Goal: Task Accomplishment & Management: Manage account settings

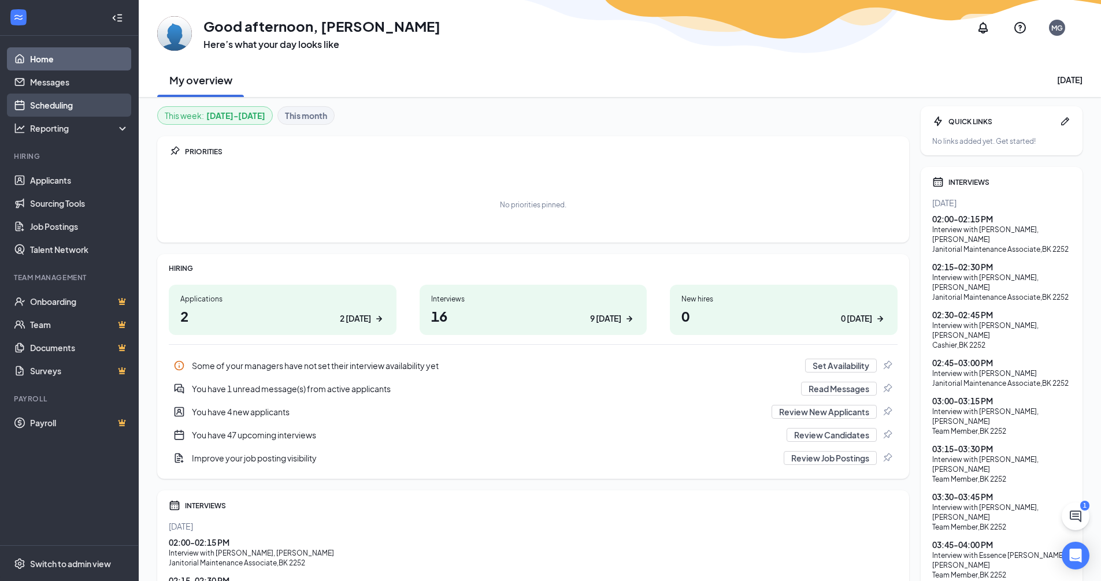
click at [90, 95] on link "Scheduling" at bounding box center [79, 105] width 99 height 23
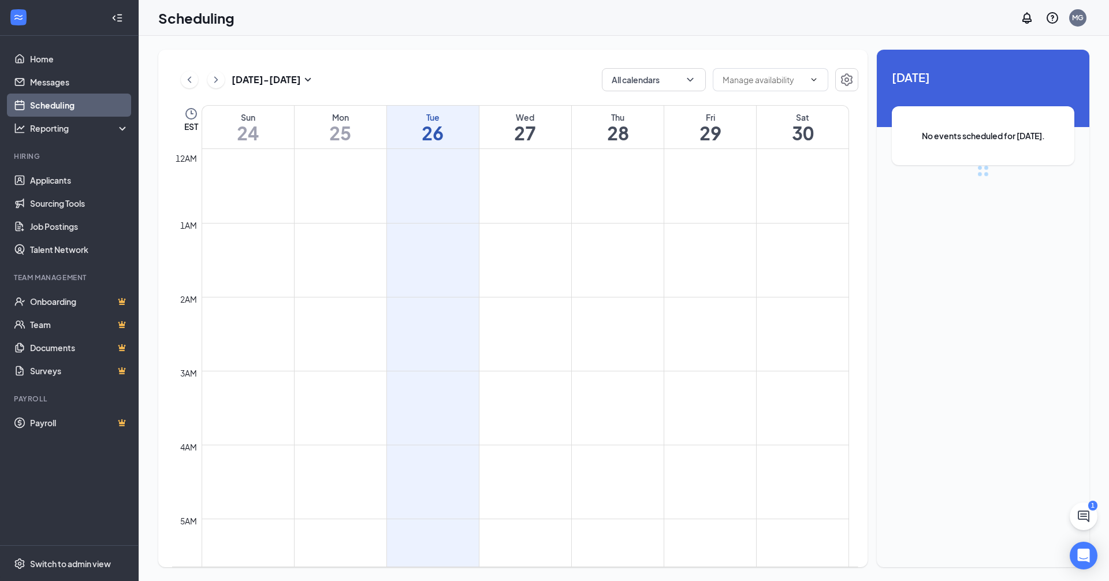
scroll to position [568, 0]
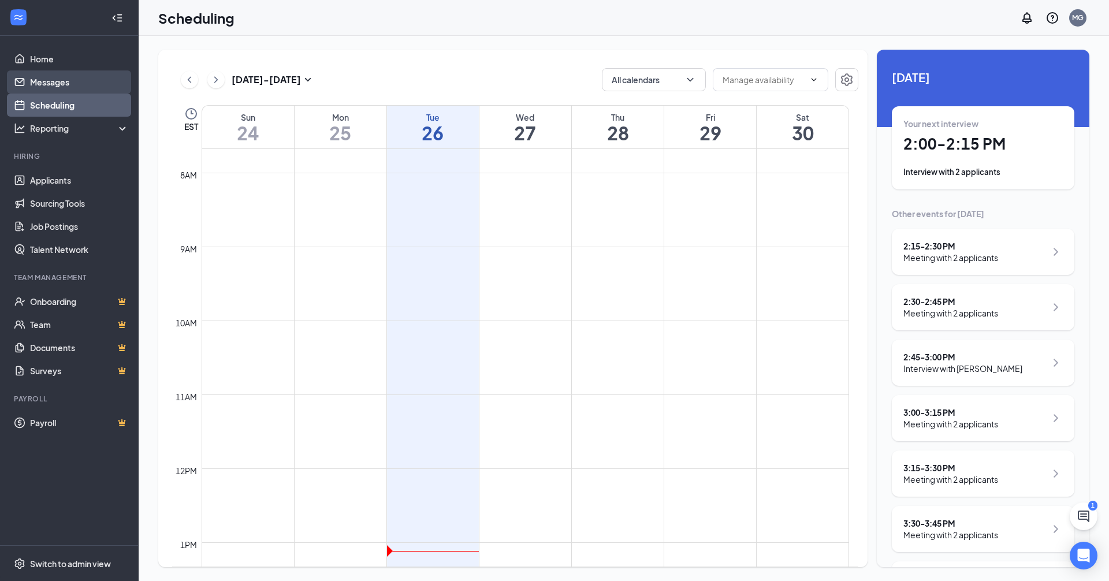
click at [38, 81] on link "Messages" at bounding box center [79, 81] width 99 height 23
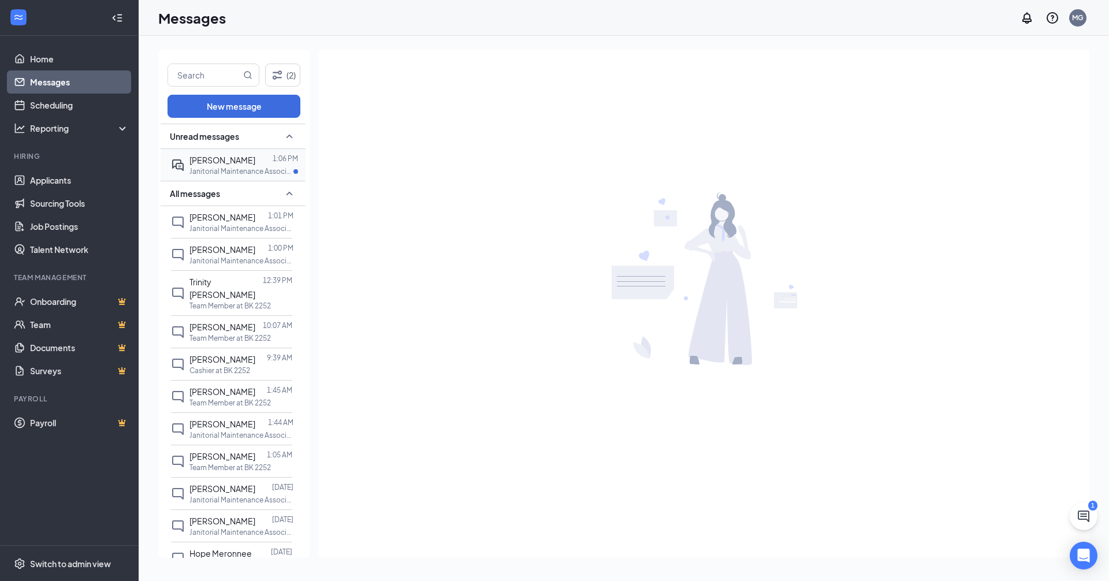
click at [196, 164] on span "[PERSON_NAME]" at bounding box center [223, 160] width 66 height 10
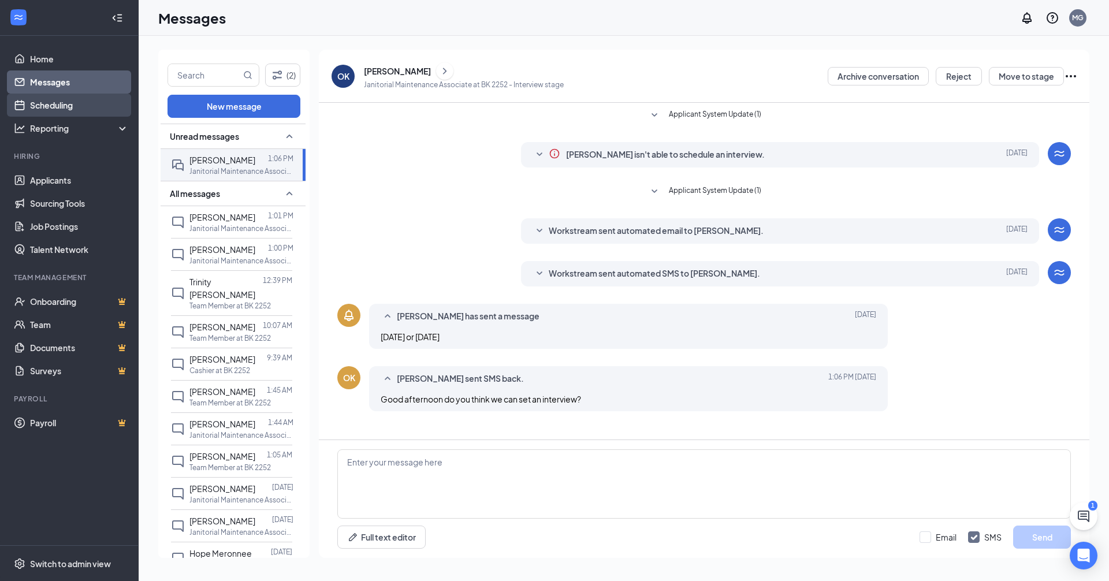
click at [69, 104] on link "Scheduling" at bounding box center [79, 105] width 99 height 23
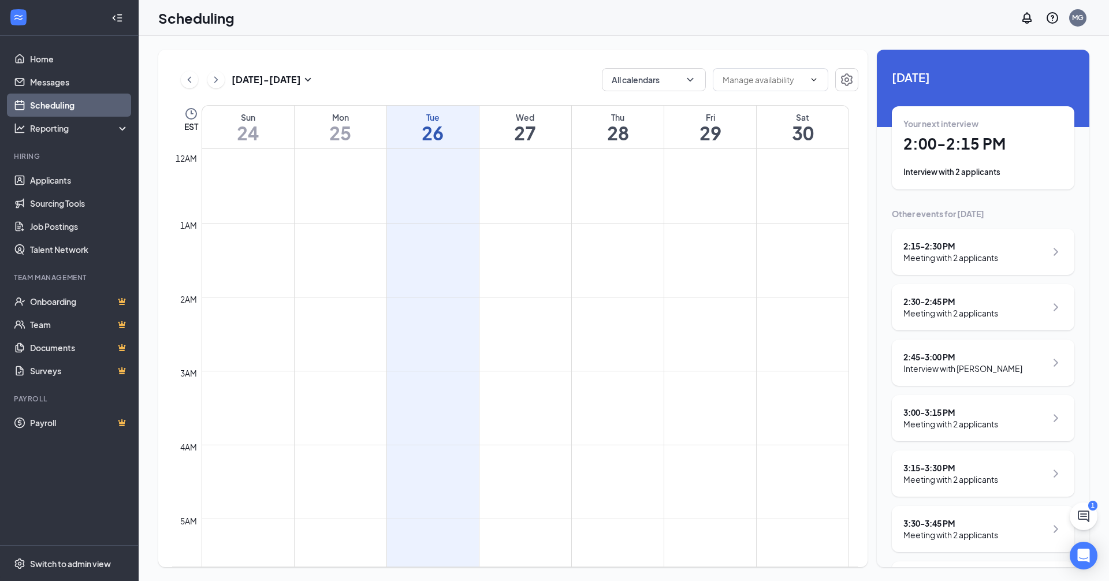
scroll to position [568, 0]
click at [915, 260] on div "Meeting with 2 applicants" at bounding box center [951, 258] width 95 height 12
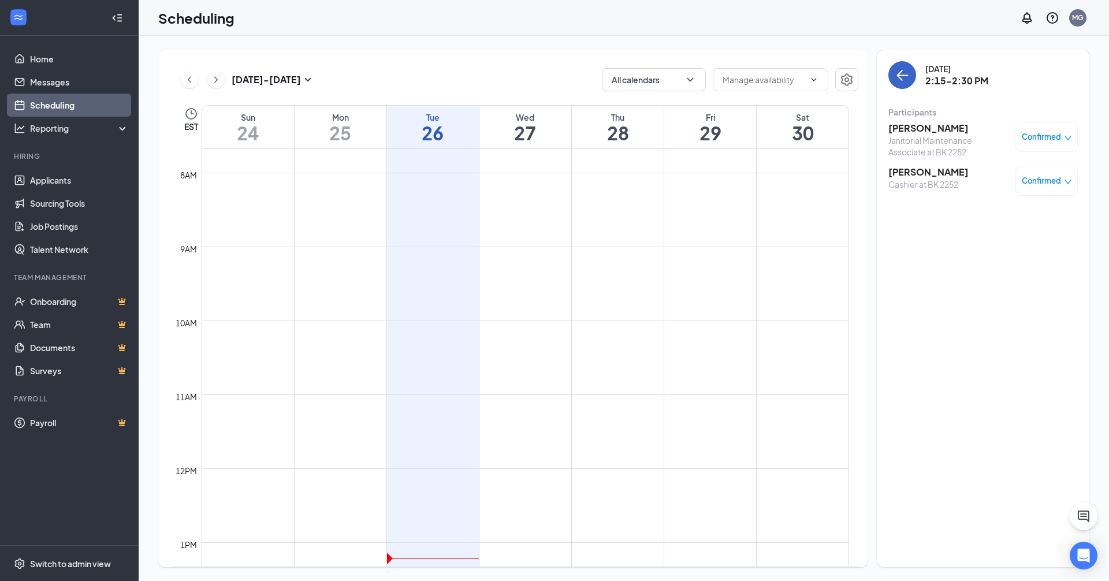
click at [903, 70] on icon "ArrowLeft" at bounding box center [903, 75] width 14 height 14
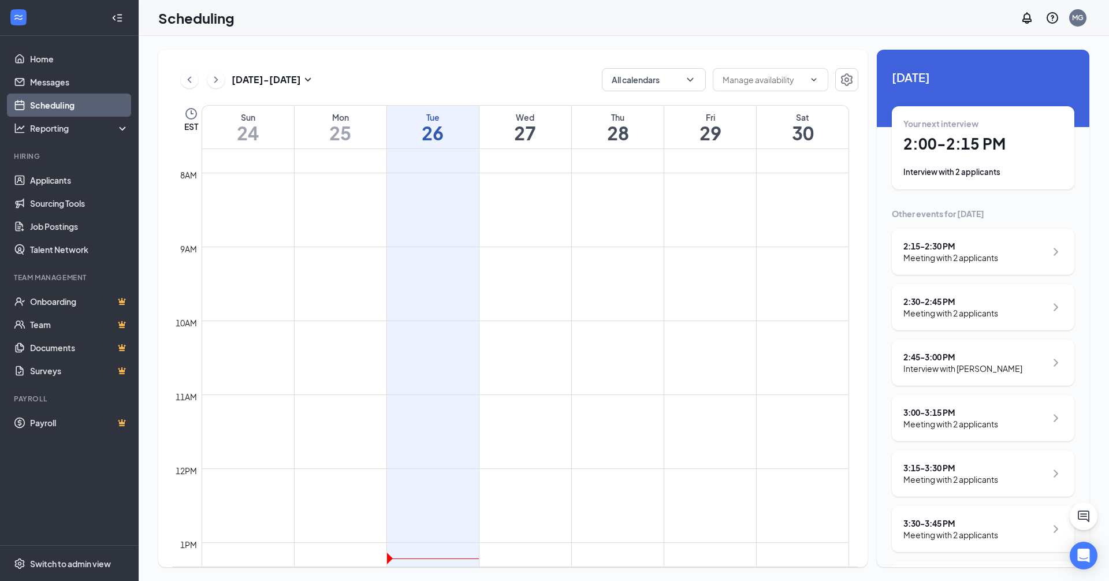
click at [948, 304] on div "2:30 - 2:45 PM" at bounding box center [951, 302] width 95 height 12
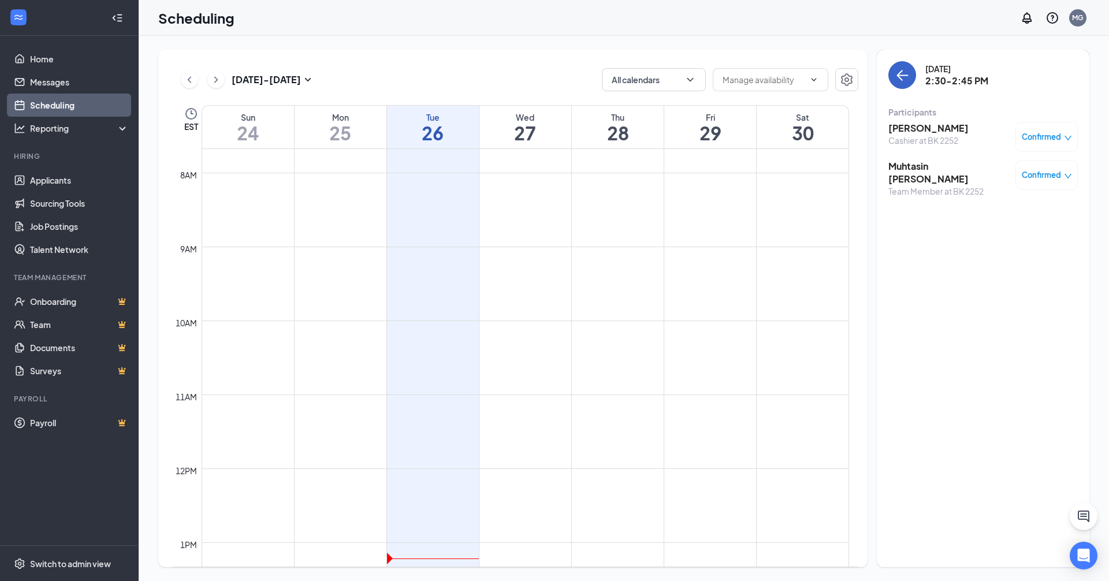
click at [890, 75] on button "back-button" at bounding box center [903, 75] width 28 height 28
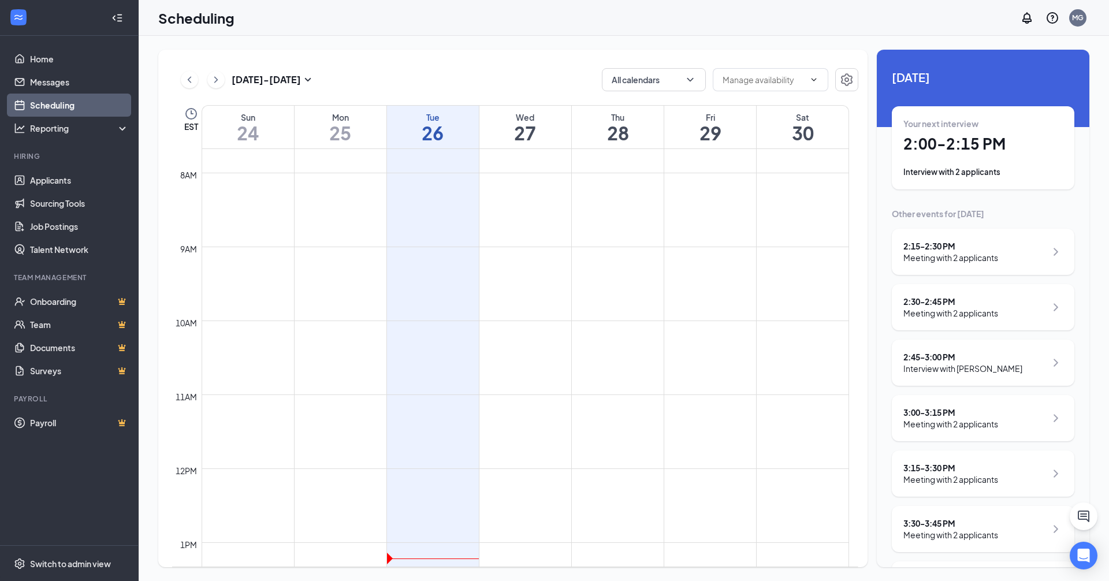
click at [933, 365] on div "Interview with [PERSON_NAME]" at bounding box center [963, 369] width 119 height 12
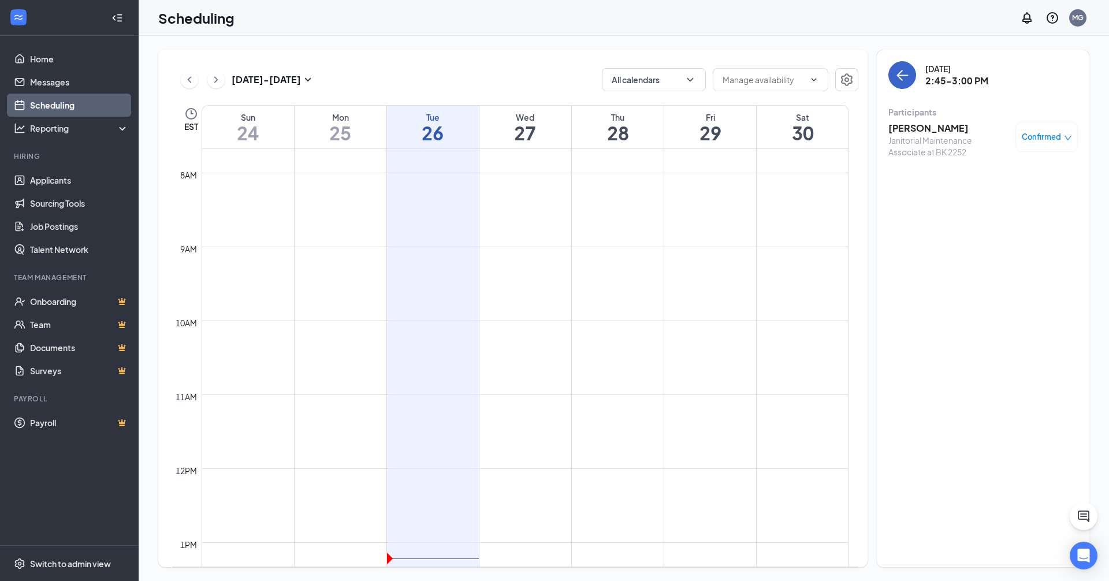
click at [898, 69] on icon "ArrowLeft" at bounding box center [903, 75] width 14 height 14
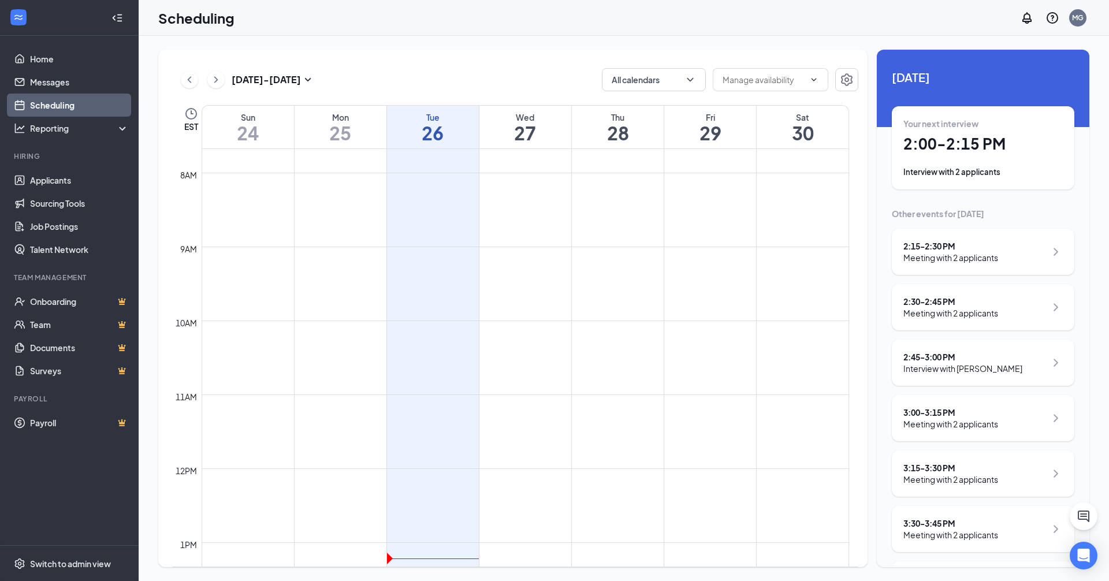
click at [935, 437] on div "3:00 - 3:15 PM Meeting with 2 applicants" at bounding box center [983, 418] width 183 height 46
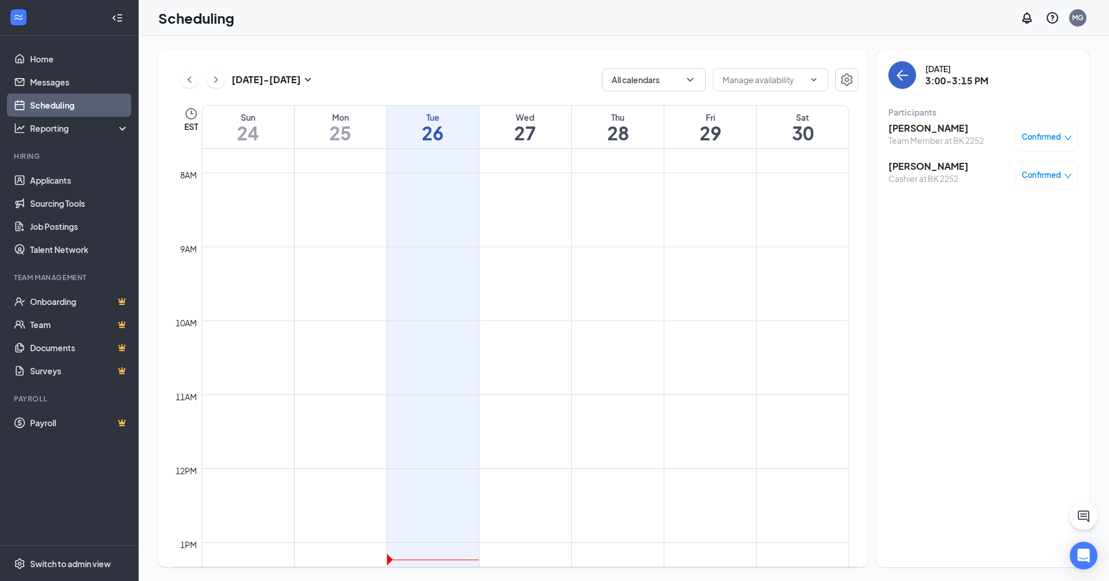
click at [903, 66] on button "back-button" at bounding box center [903, 75] width 28 height 28
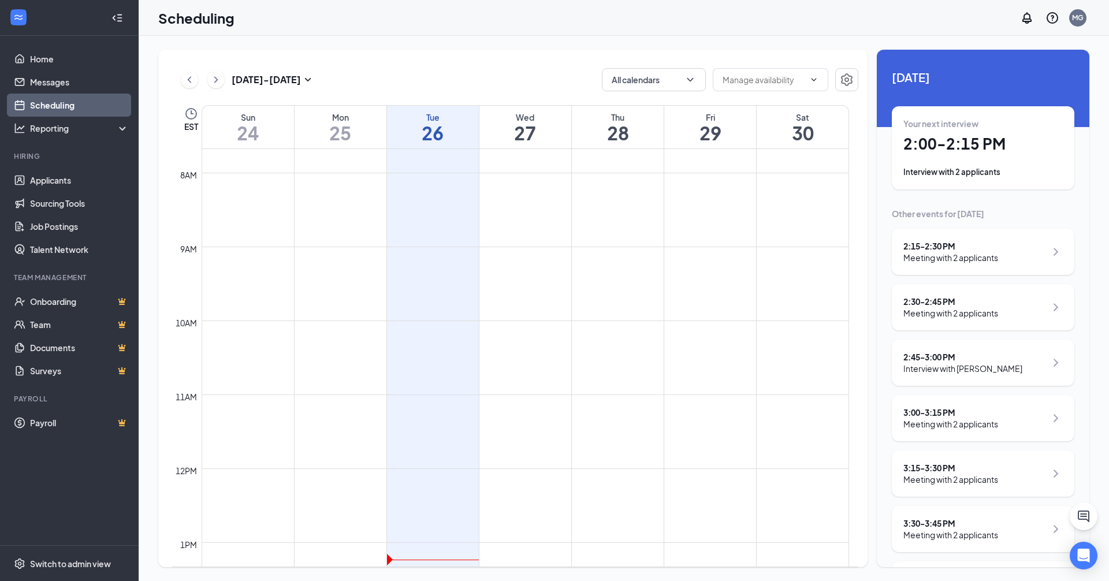
click at [963, 473] on div "3:15 - 3:30 PM" at bounding box center [951, 468] width 95 height 12
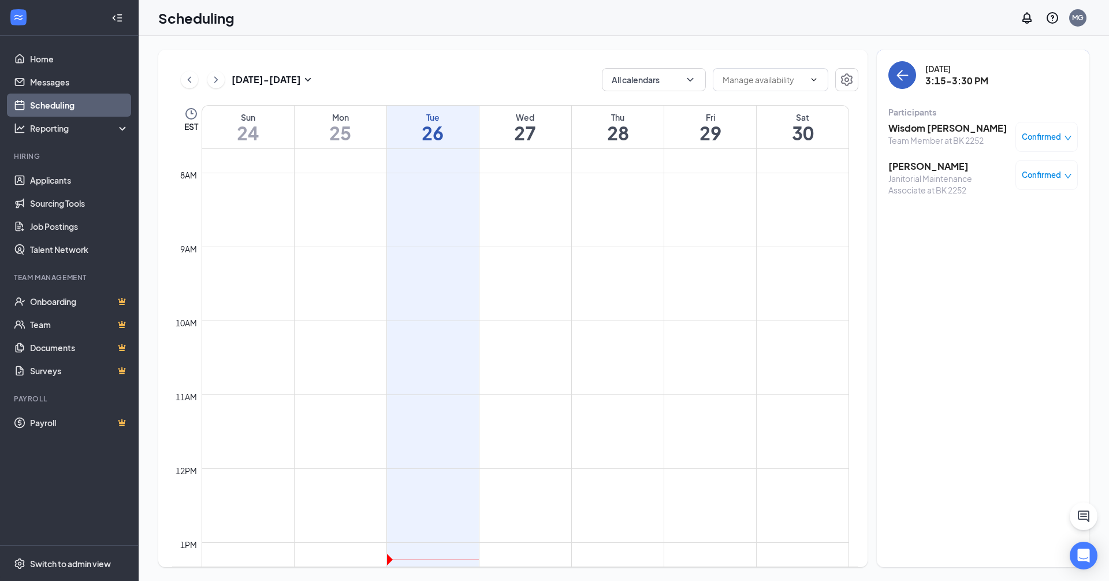
click at [901, 77] on icon "ArrowLeft" at bounding box center [903, 75] width 14 height 14
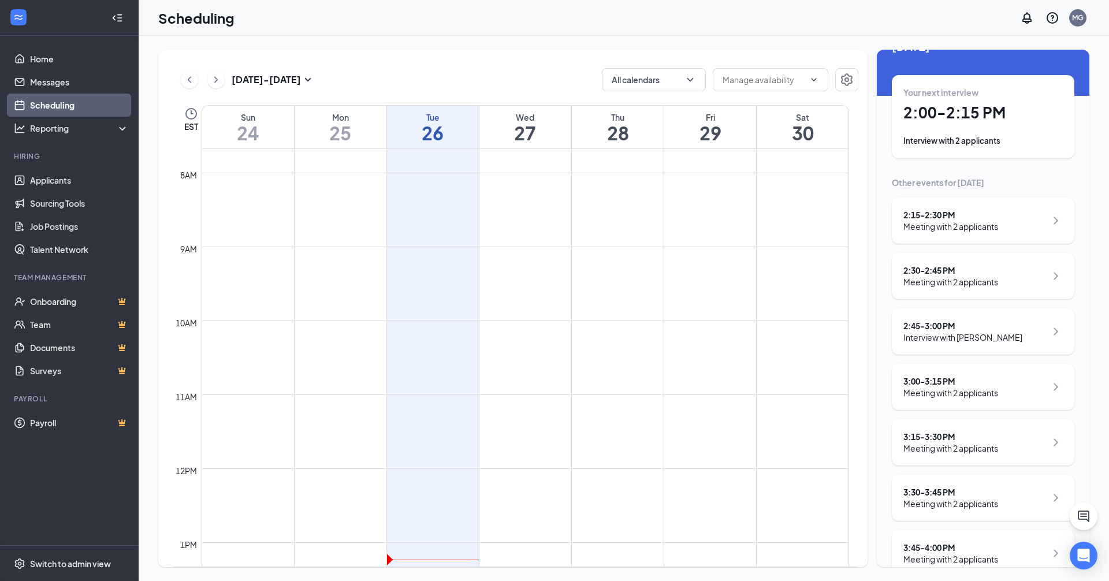
scroll to position [59, 0]
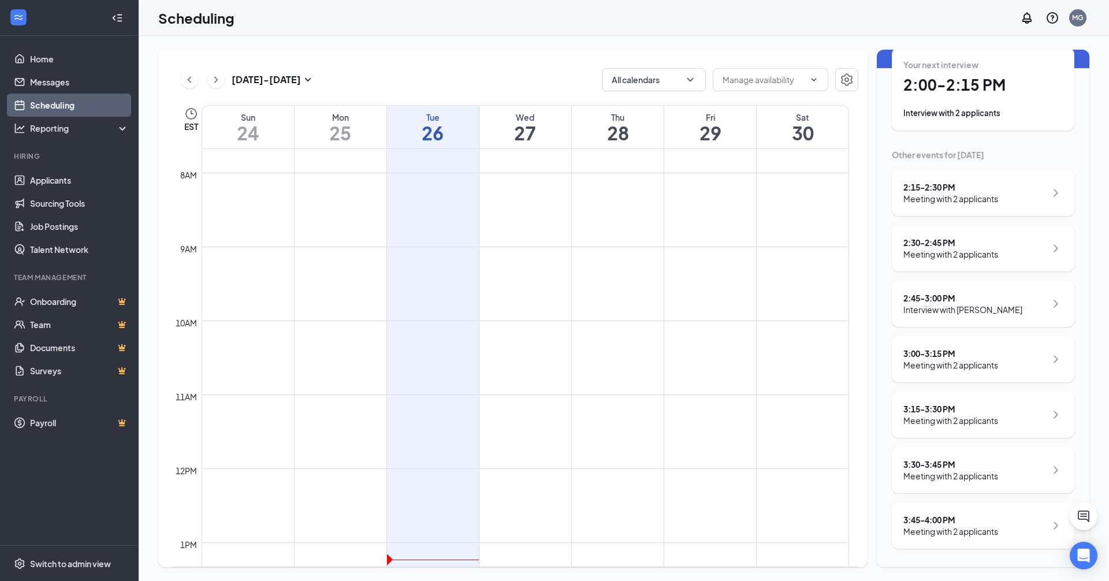
click at [927, 456] on div "3:30 - 3:45 PM Meeting with 2 applicants" at bounding box center [983, 470] width 183 height 46
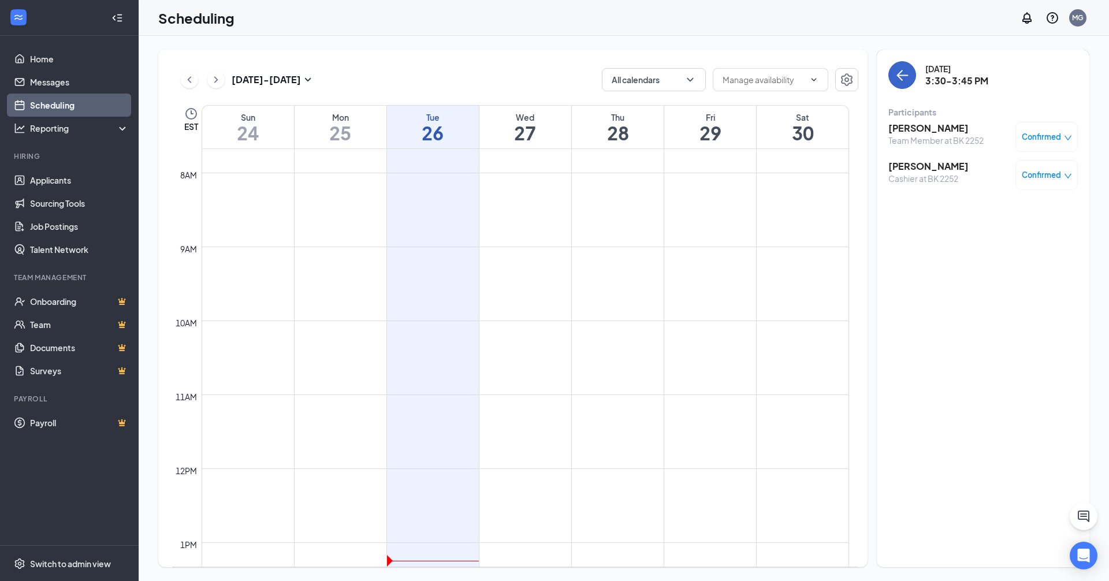
click at [902, 84] on button "back-button" at bounding box center [903, 75] width 28 height 28
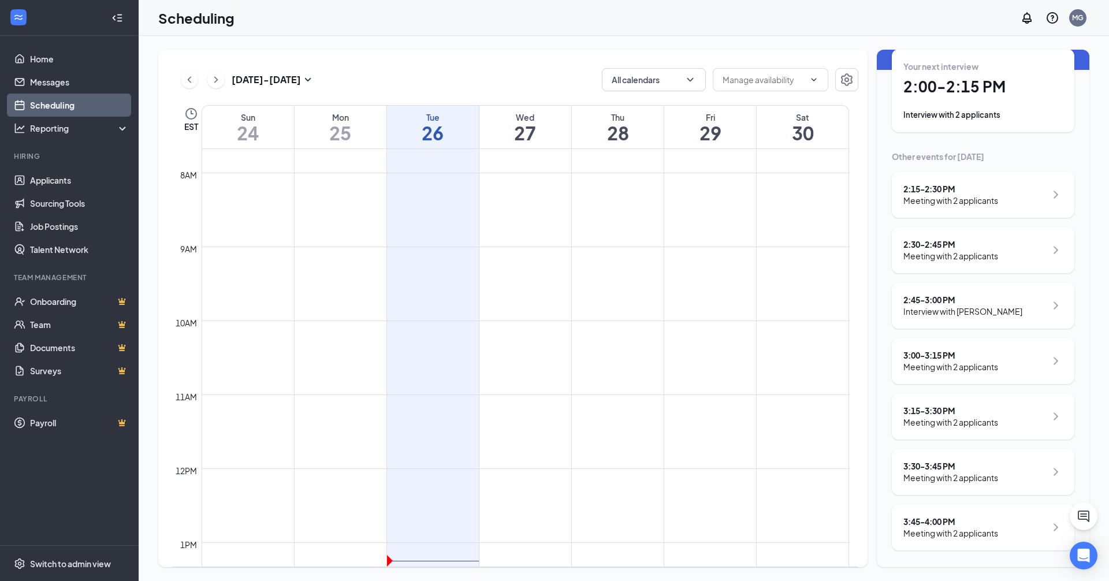
scroll to position [59, 0]
click at [952, 530] on div "Meeting with 2 applicants" at bounding box center [951, 532] width 95 height 12
